Goal: Information Seeking & Learning: Learn about a topic

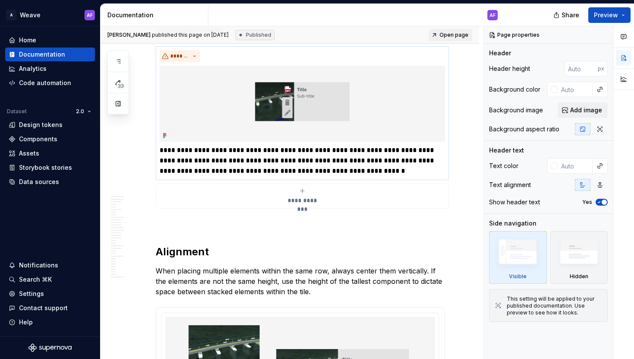
scroll to position [4537, 0]
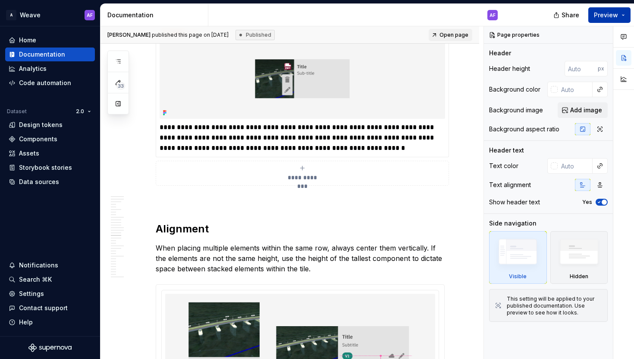
click at [606, 15] on span "Preview" at bounding box center [606, 15] width 24 height 9
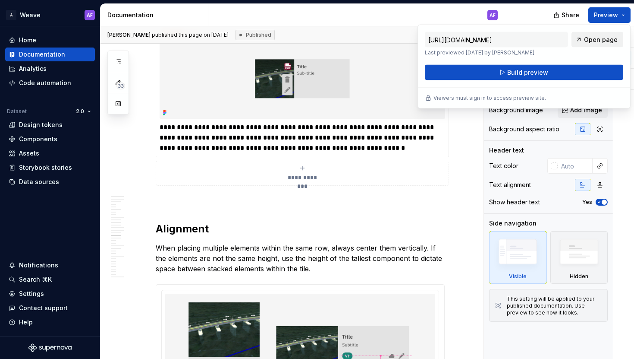
click at [598, 40] on span "Open page" at bounding box center [601, 39] width 34 height 9
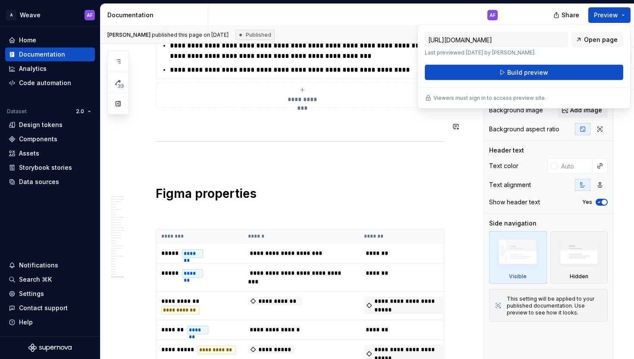
scroll to position [11096, 0]
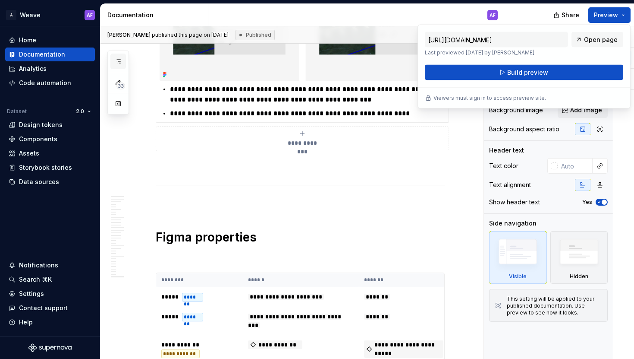
click at [115, 61] on icon "button" at bounding box center [118, 61] width 7 height 7
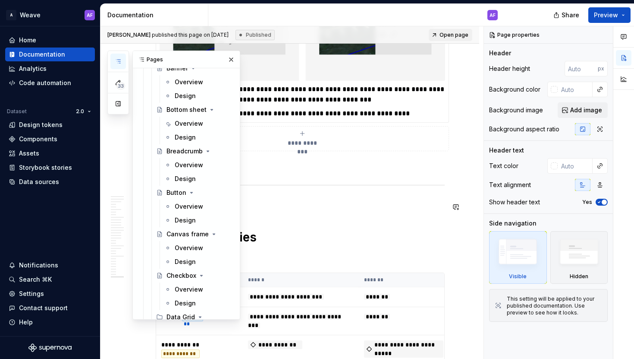
scroll to position [1368, 0]
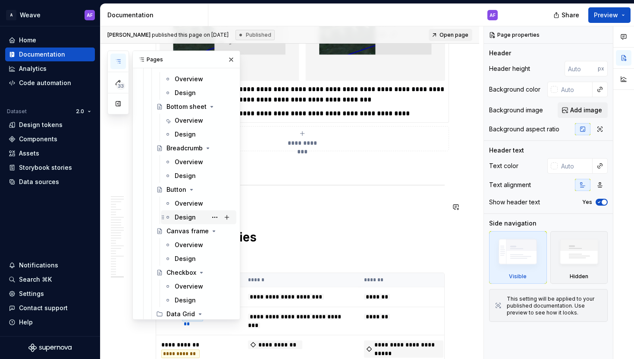
click at [192, 213] on div "Design" at bounding box center [185, 217] width 21 height 9
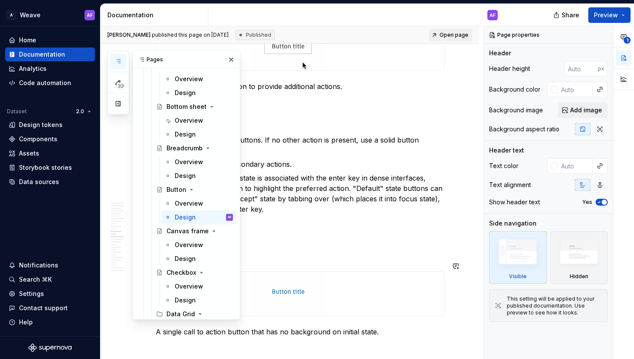
scroll to position [2237, 0]
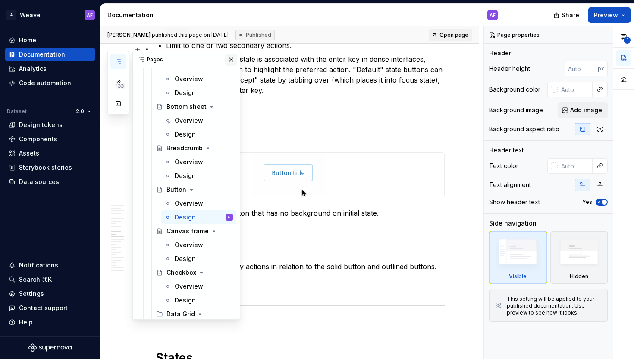
click at [231, 59] on button "button" at bounding box center [231, 60] width 12 height 12
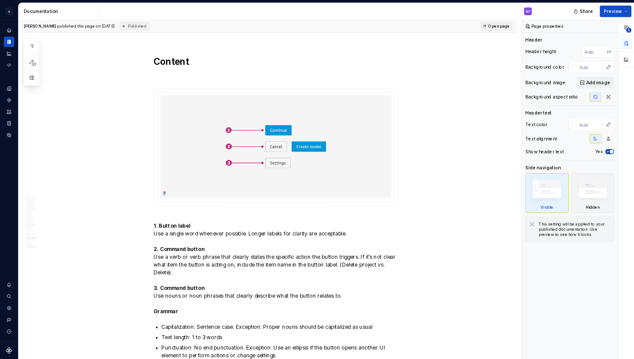
scroll to position [4141, 0]
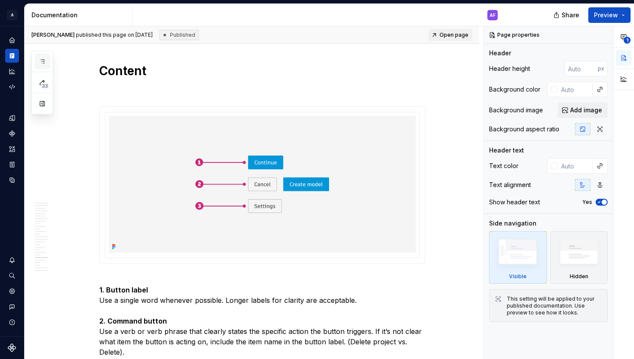
click at [40, 58] on icon "button" at bounding box center [42, 61] width 7 height 7
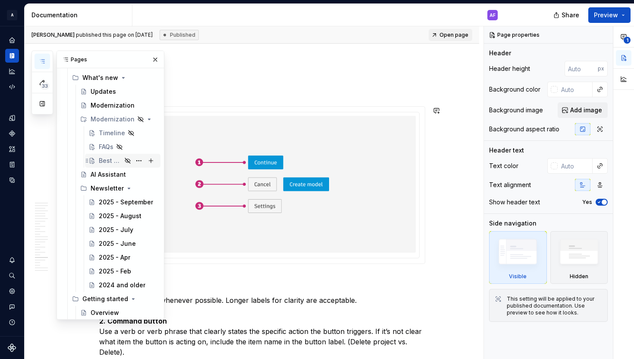
scroll to position [44, 0]
click at [117, 102] on div "Modernization" at bounding box center [111, 105] width 41 height 9
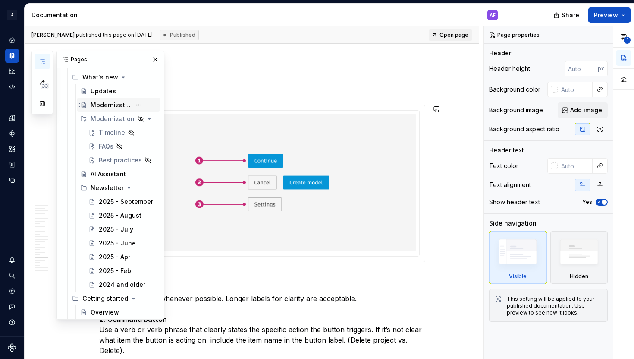
scroll to position [4130, 0]
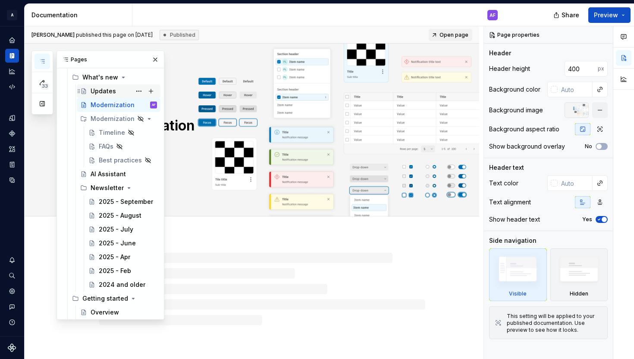
click at [115, 91] on div "Updates" at bounding box center [124, 91] width 66 height 12
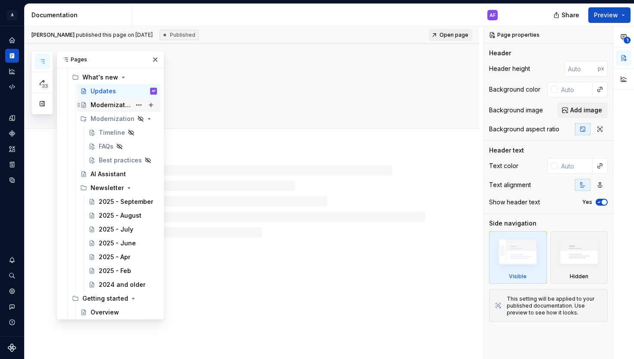
click at [109, 105] on div "Modernization" at bounding box center [111, 105] width 41 height 9
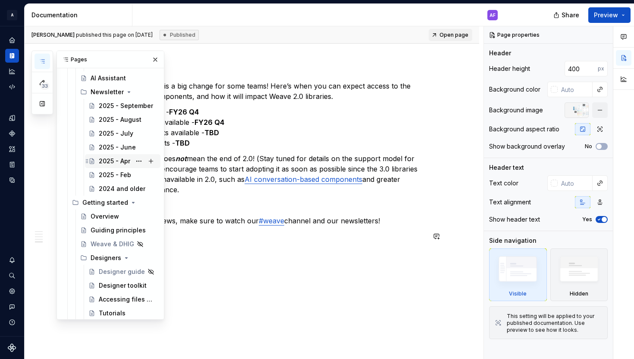
scroll to position [141, 0]
click at [118, 230] on div "Guiding principles" at bounding box center [111, 229] width 41 height 9
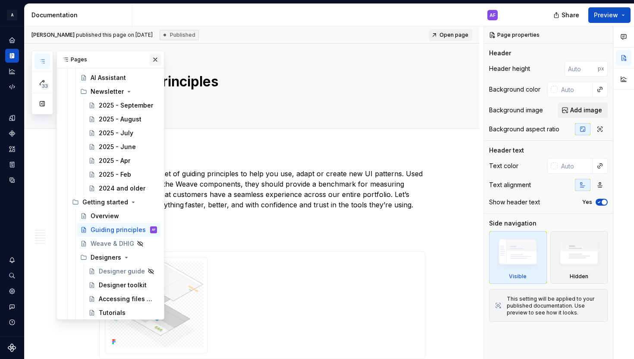
click at [159, 60] on button "button" at bounding box center [155, 60] width 12 height 12
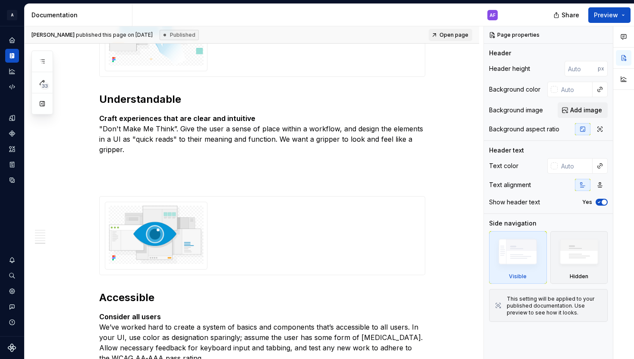
scroll to position [1271, 0]
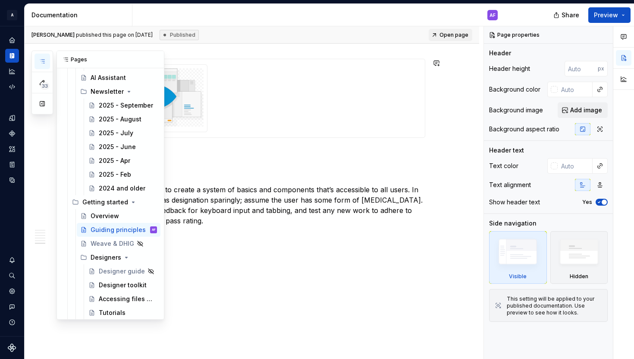
click at [46, 64] on button "button" at bounding box center [43, 62] width 16 height 16
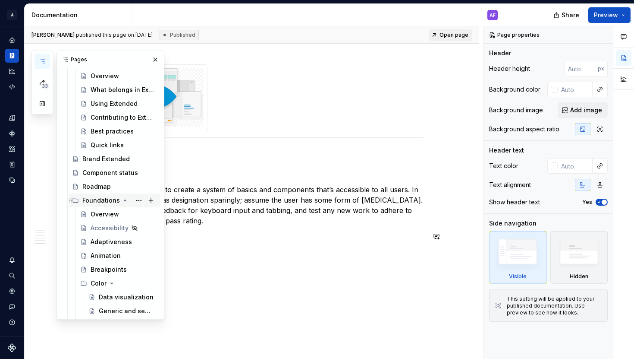
scroll to position [723, 0]
click at [108, 231] on div "Accessibility" at bounding box center [106, 227] width 31 height 9
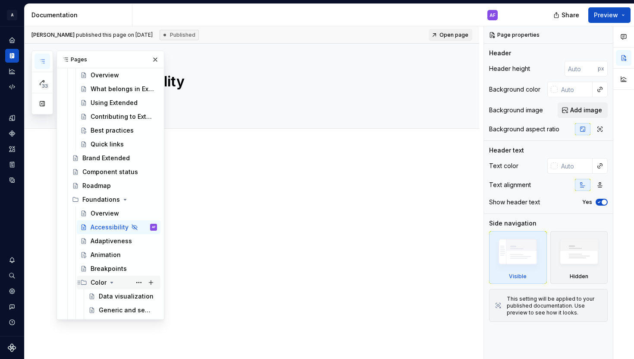
click at [111, 282] on icon "Page tree" at bounding box center [112, 282] width 2 height 1
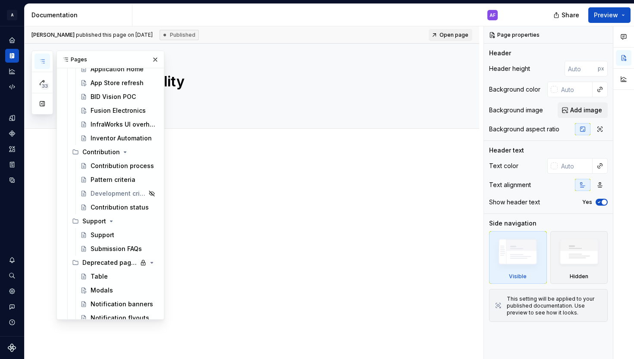
scroll to position [3884, 0]
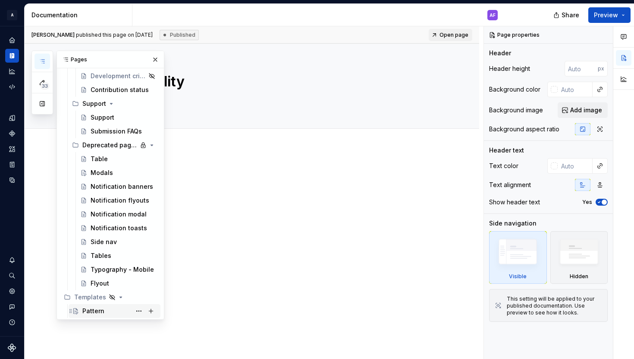
click at [99, 312] on div "Pattern" at bounding box center [93, 310] width 22 height 9
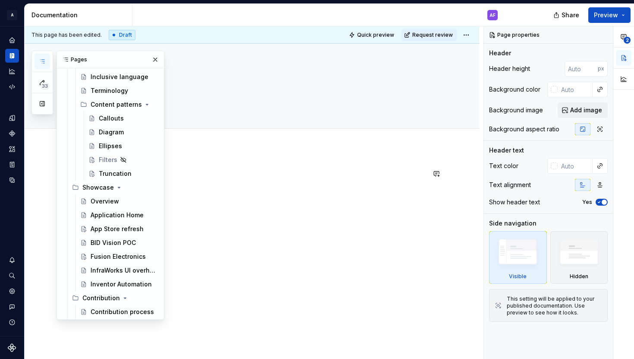
scroll to position [3578, 0]
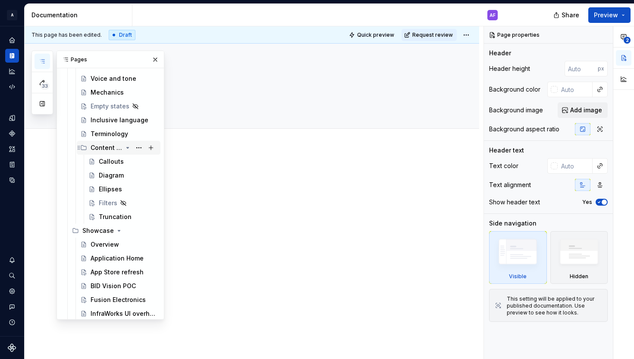
click at [104, 152] on div "Content patterns" at bounding box center [124, 148] width 66 height 12
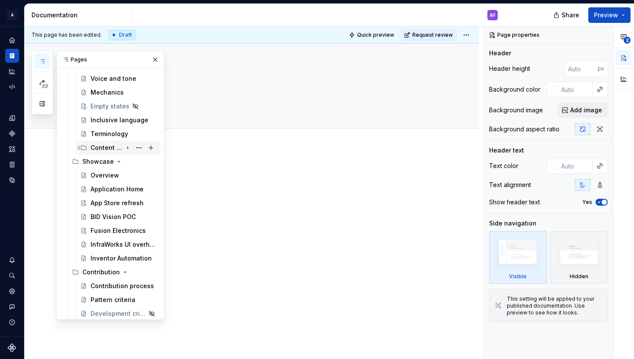
click at [104, 152] on div "Content patterns" at bounding box center [124, 148] width 66 height 12
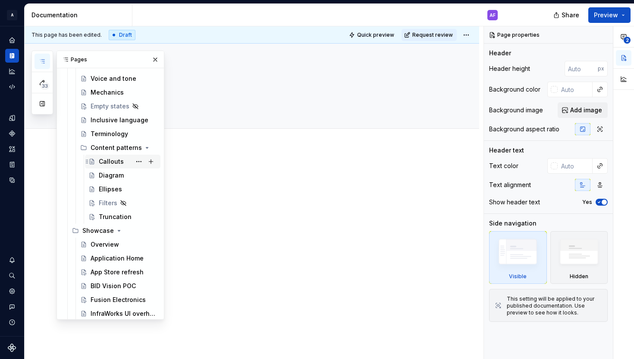
click at [104, 163] on div "Callouts" at bounding box center [111, 161] width 25 height 9
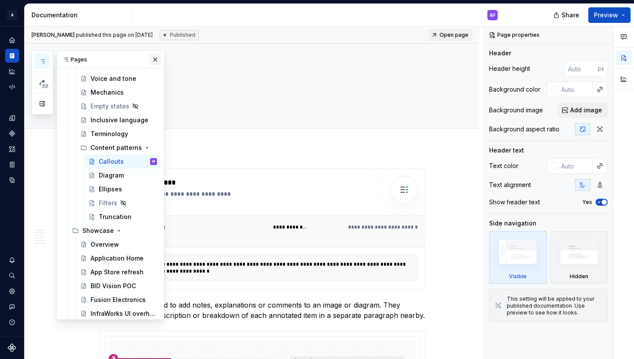
click at [157, 55] on button "button" at bounding box center [155, 60] width 12 height 12
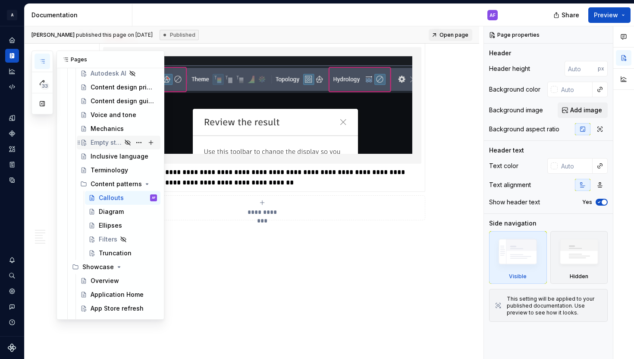
scroll to position [3540, 0]
click at [102, 173] on div "Terminology" at bounding box center [110, 171] width 38 height 9
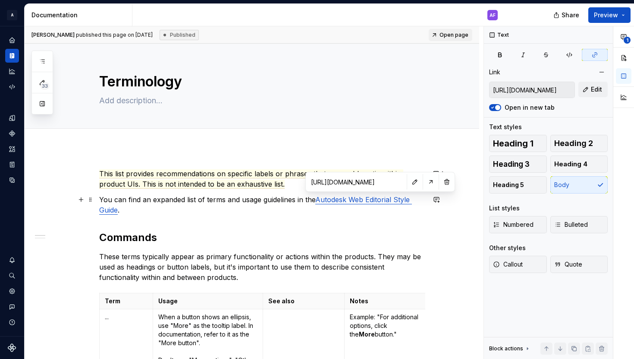
click at [369, 201] on link "Autodesk Web Editorial Style Guide" at bounding box center [255, 204] width 313 height 19
click at [425, 186] on button "button" at bounding box center [431, 182] width 12 height 12
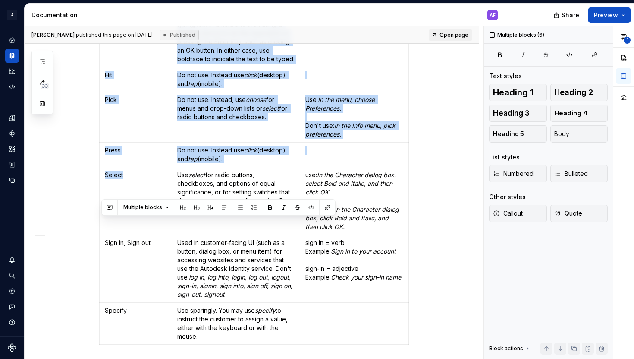
scroll to position [2217, 0]
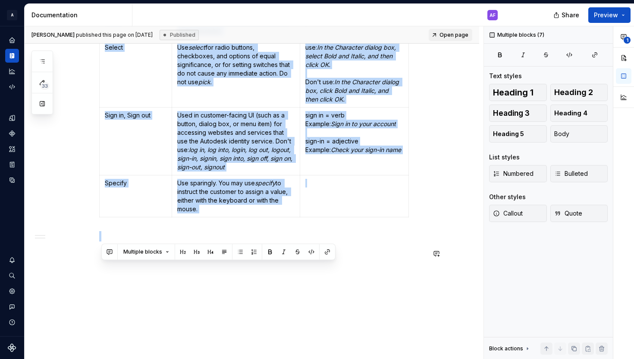
drag, startPoint x: 103, startPoint y: 53, endPoint x: 235, endPoint y: 261, distance: 246.8
copy div "Commands These terms typically appear as primary functionality or actions withi…"
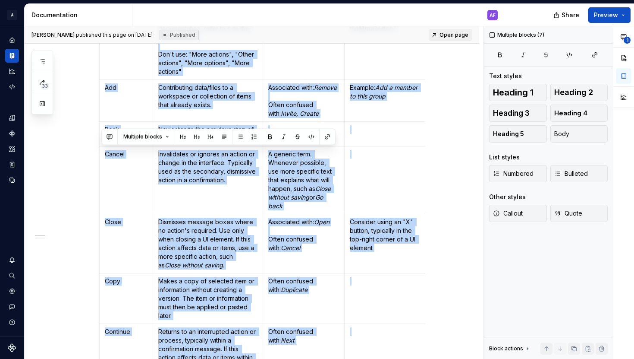
scroll to position [0, 0]
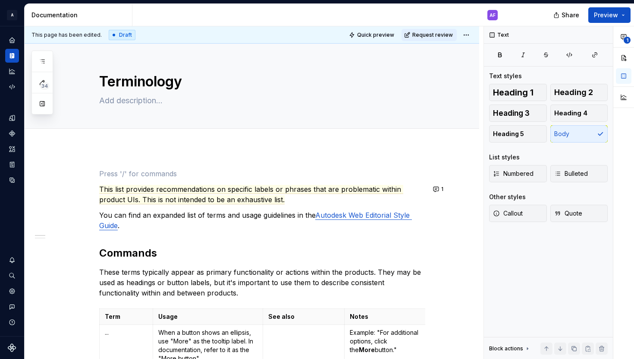
type textarea "*"
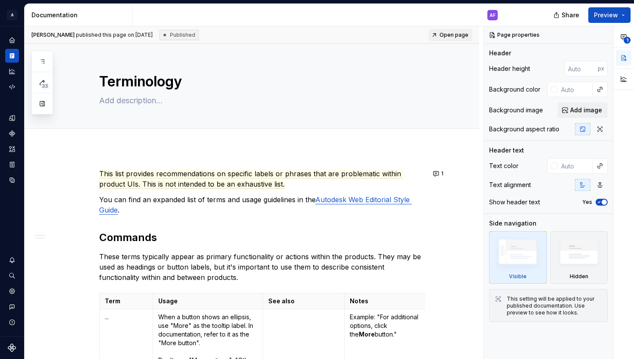
scroll to position [2102, 0]
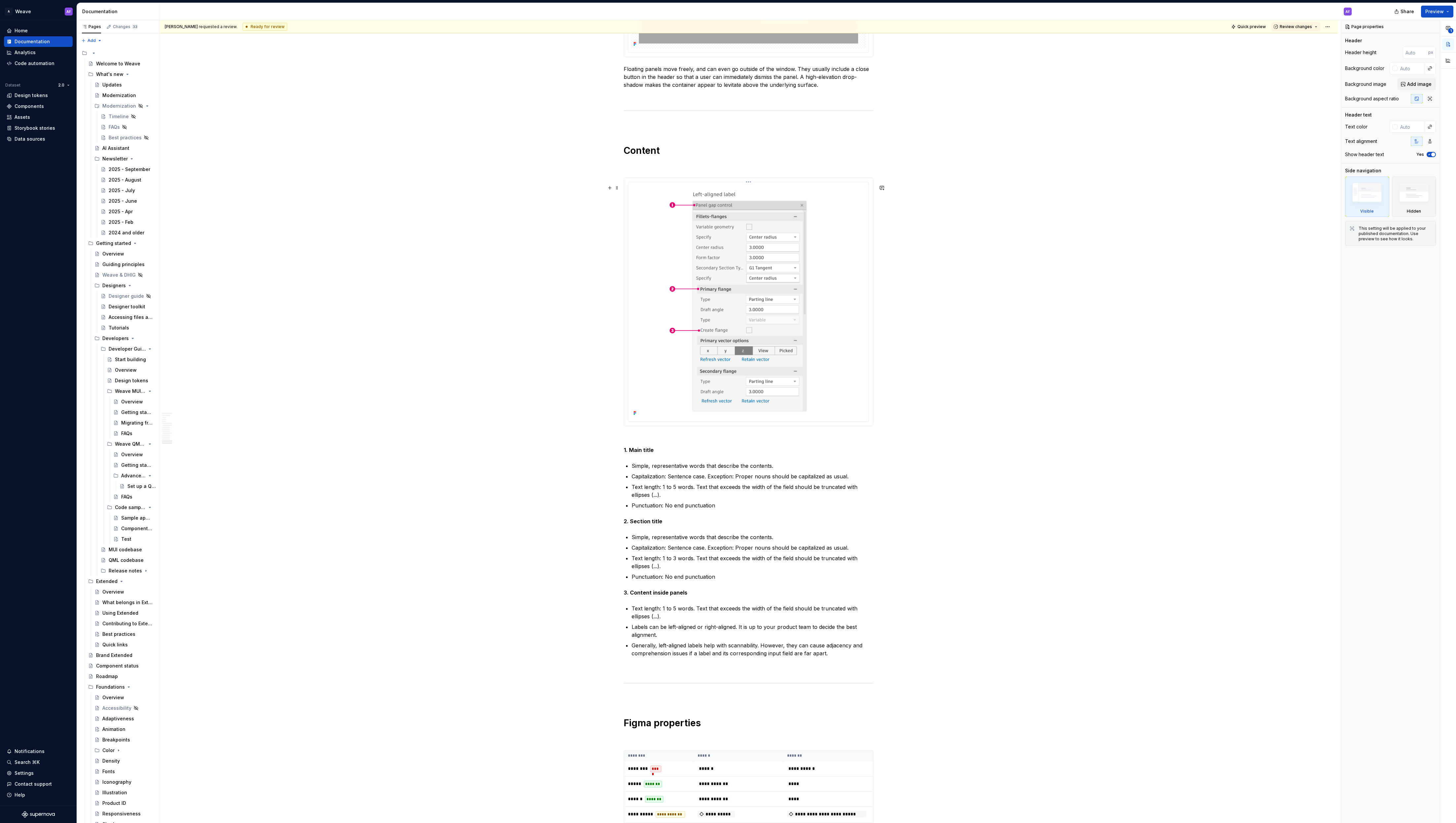
scroll to position [3947, 0]
type textarea "*"
